Goal: Find specific page/section

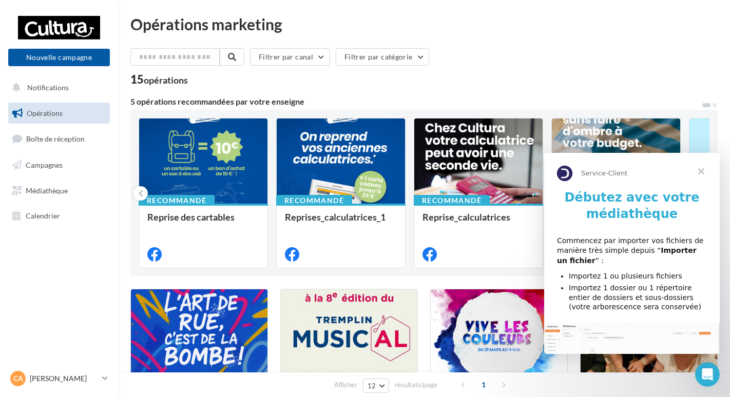
click at [704, 170] on span "Fermer" at bounding box center [701, 171] width 37 height 37
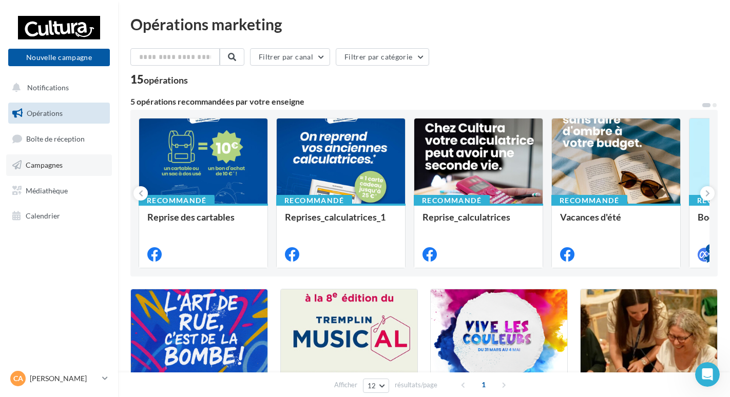
click at [38, 170] on link "Campagnes" at bounding box center [59, 166] width 106 height 22
